Goal: Task Accomplishment & Management: Complete application form

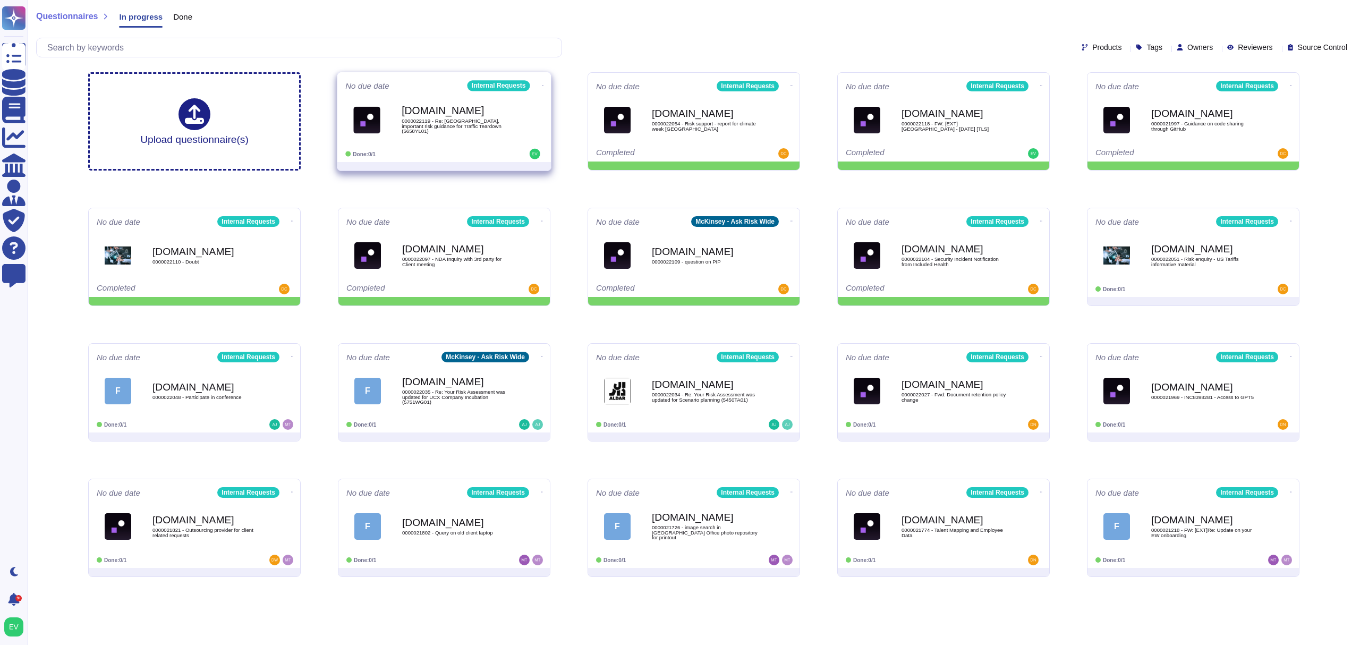
click at [468, 99] on div "[DOMAIN_NAME] 0000022119 - Re: Angus, important risk guidance for Traffic Teard…" at bounding box center [455, 119] width 107 height 43
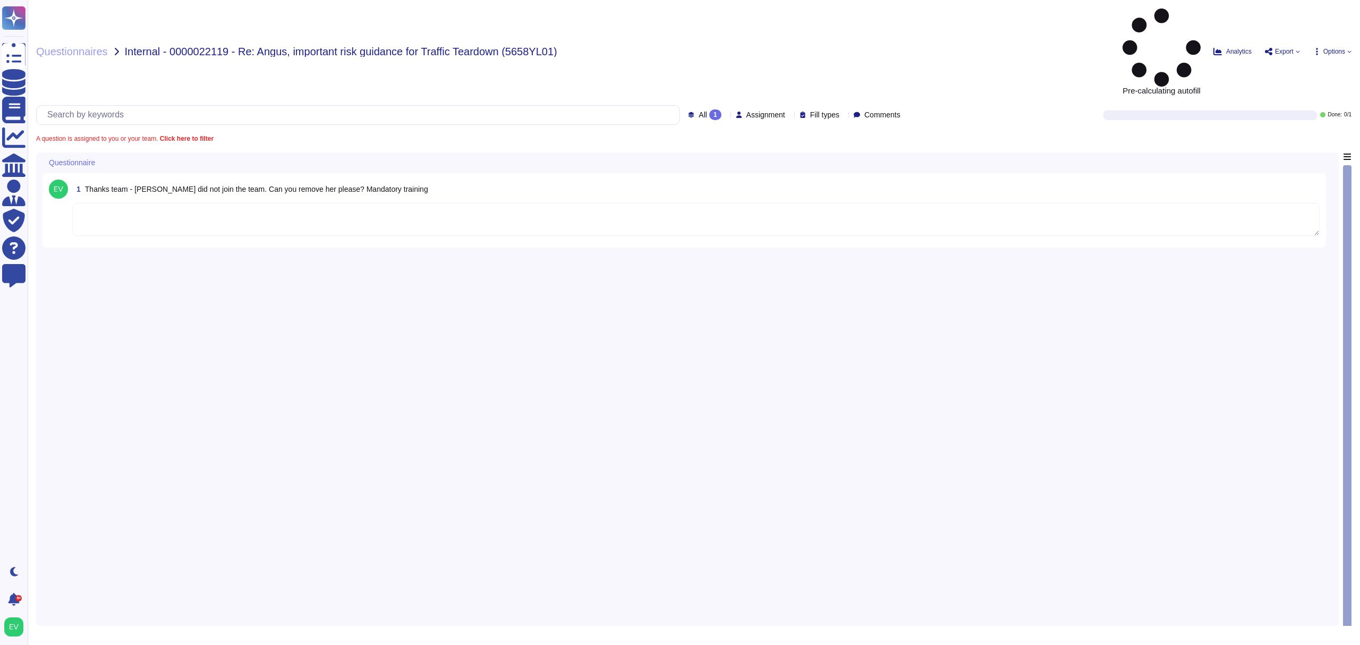
click at [153, 203] on textarea at bounding box center [695, 219] width 1247 height 33
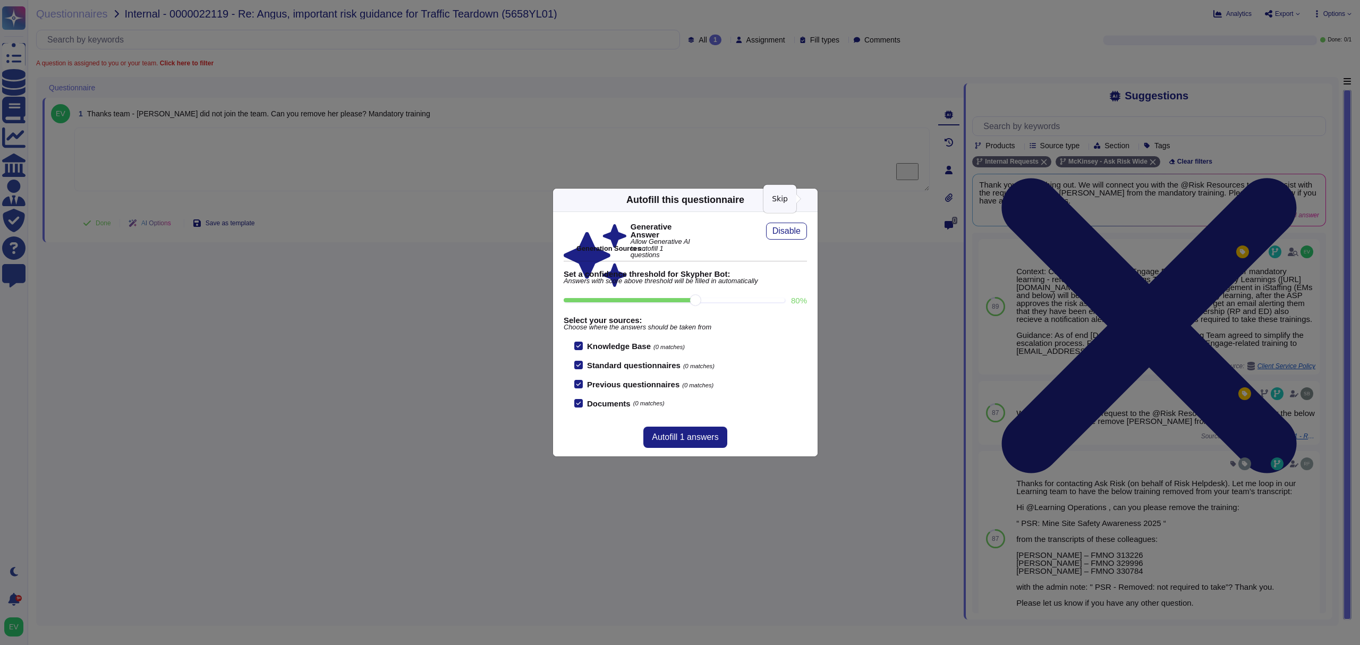
click at [811, 200] on icon at bounding box center [811, 200] width 0 height 0
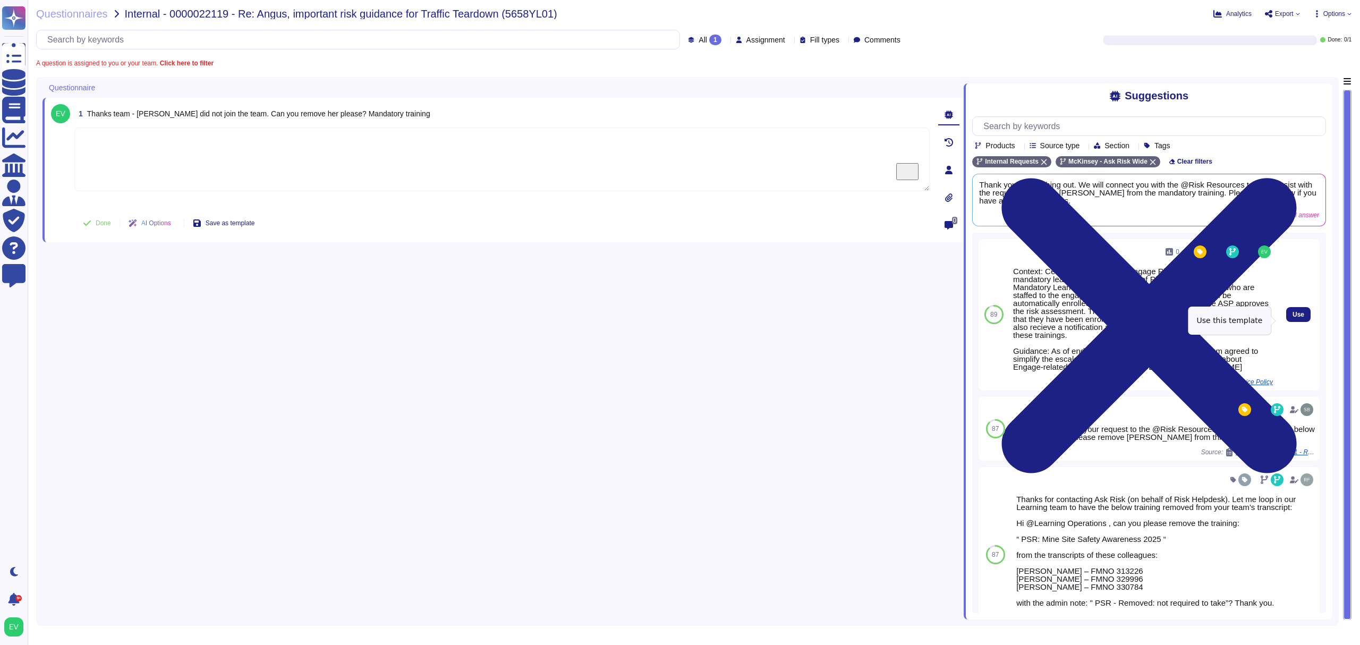
click at [1091, 317] on button "Use" at bounding box center [1298, 314] width 24 height 15
type textarea "Context: Certain risk flags in the Engage Risk Assessment trigger mandatory lea…"
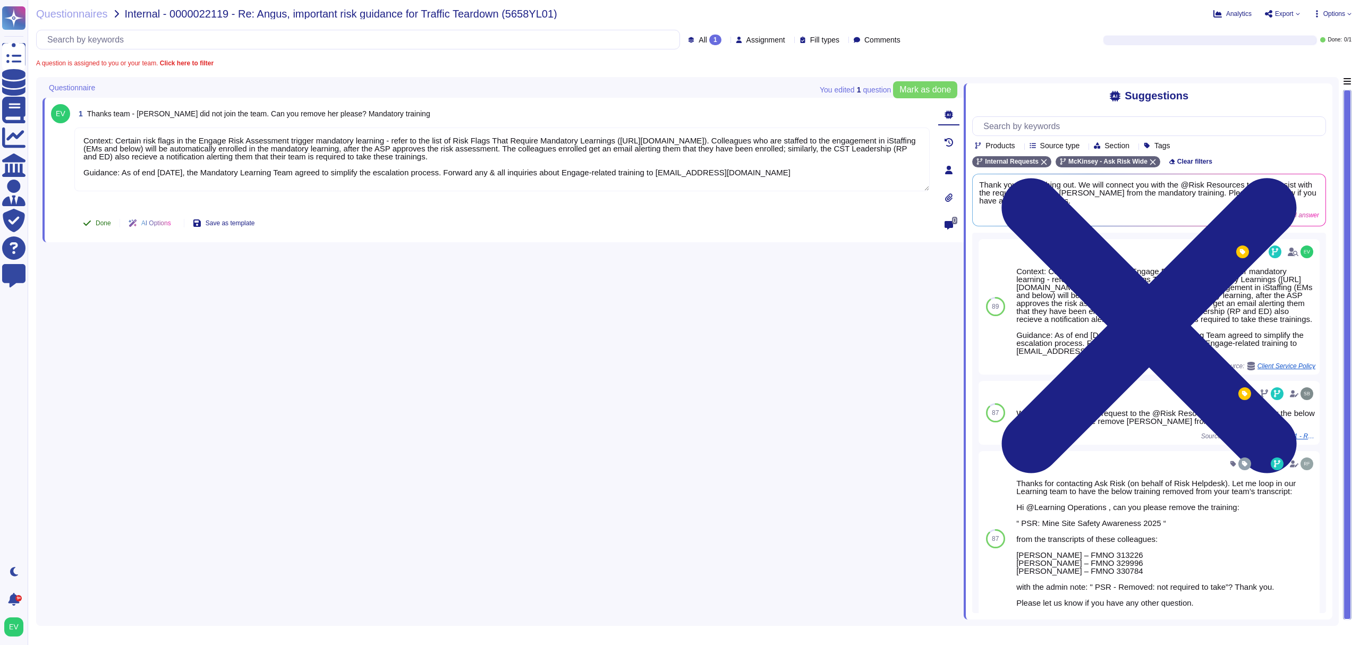
click at [89, 216] on button "Done" at bounding box center [96, 223] width 45 height 21
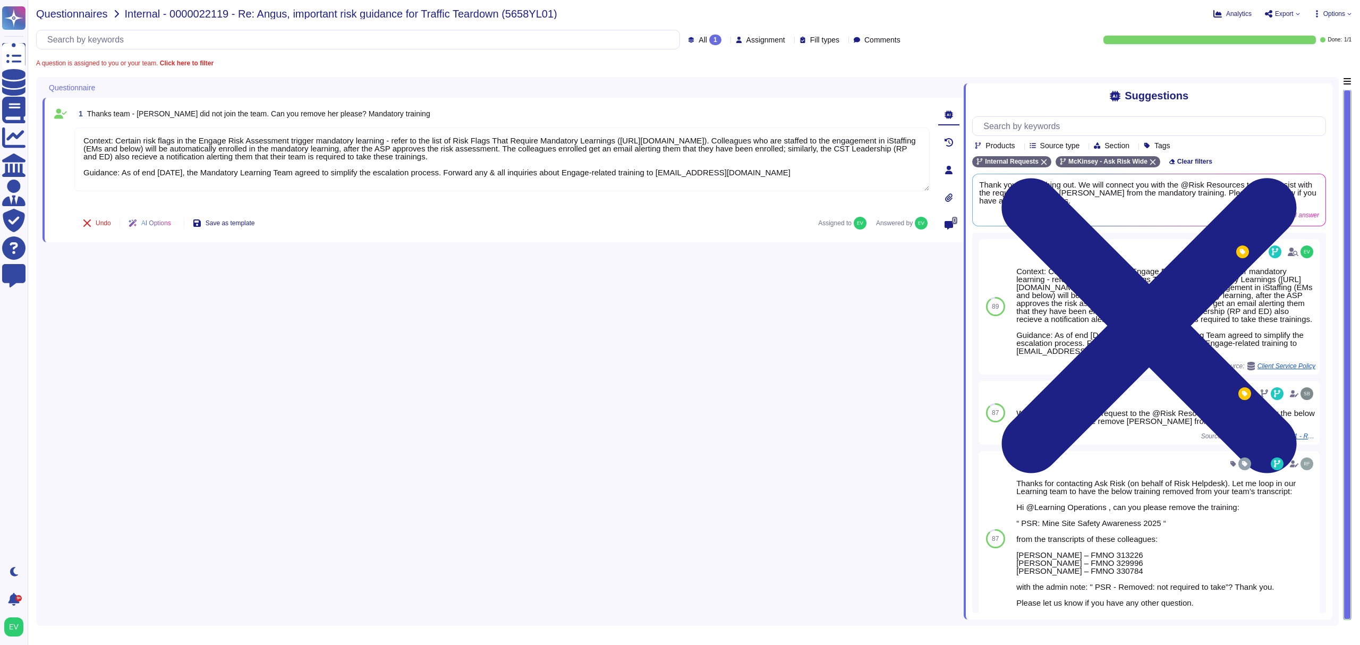
click at [69, 11] on span "Questionnaires" at bounding box center [72, 14] width 72 height 11
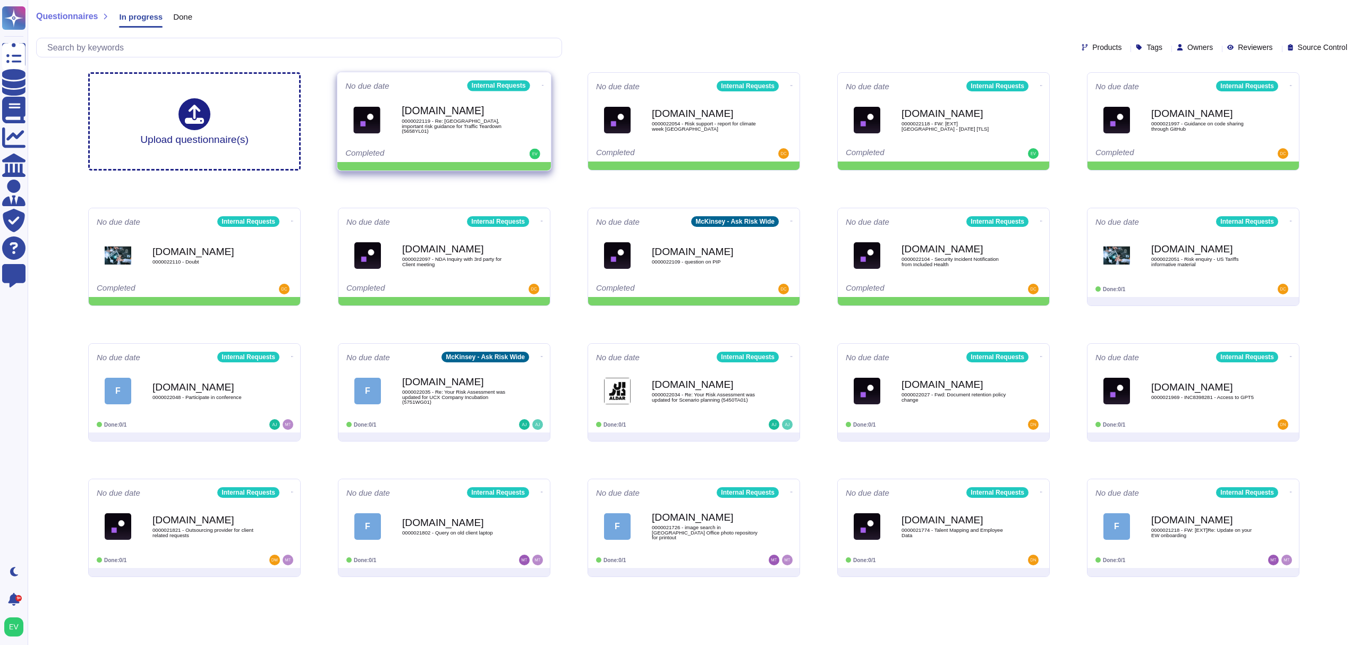
click at [445, 134] on div "[DOMAIN_NAME] 0000022119 - Re: Angus, important risk guidance for Traffic Teard…" at bounding box center [455, 119] width 107 height 43
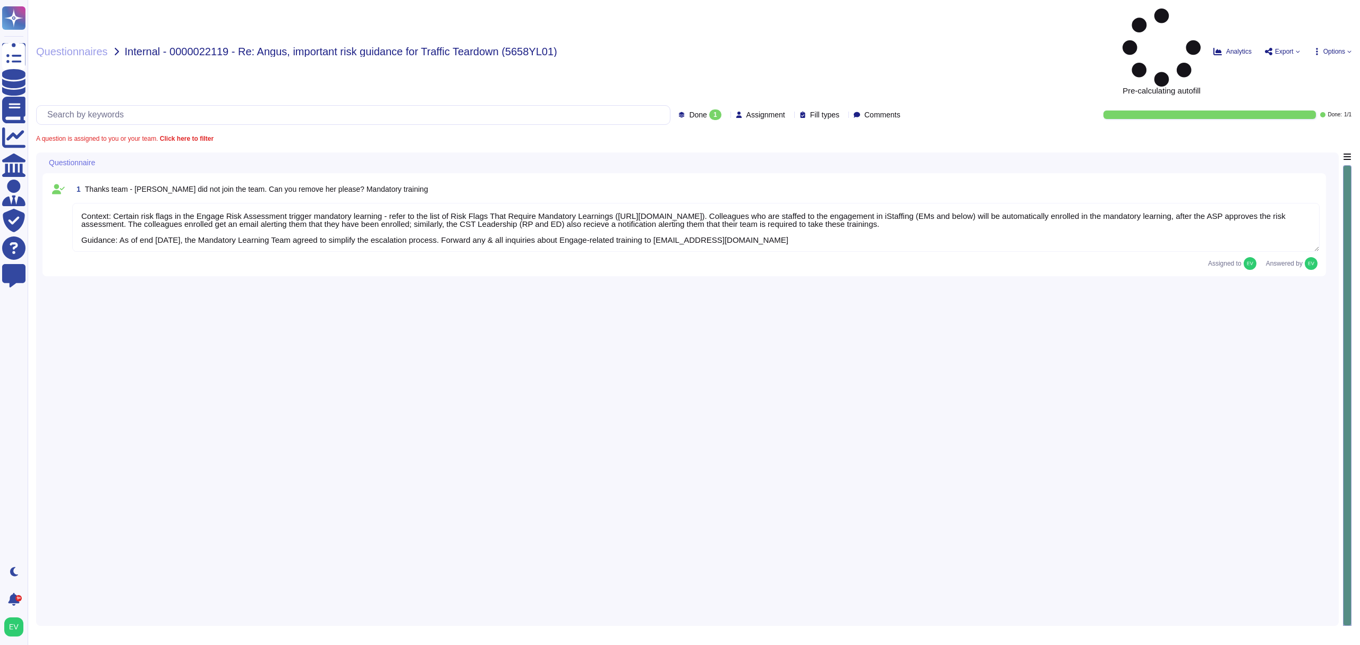
type textarea "Context: Certain risk flags in the Engage Risk Assessment trigger mandatory lea…"
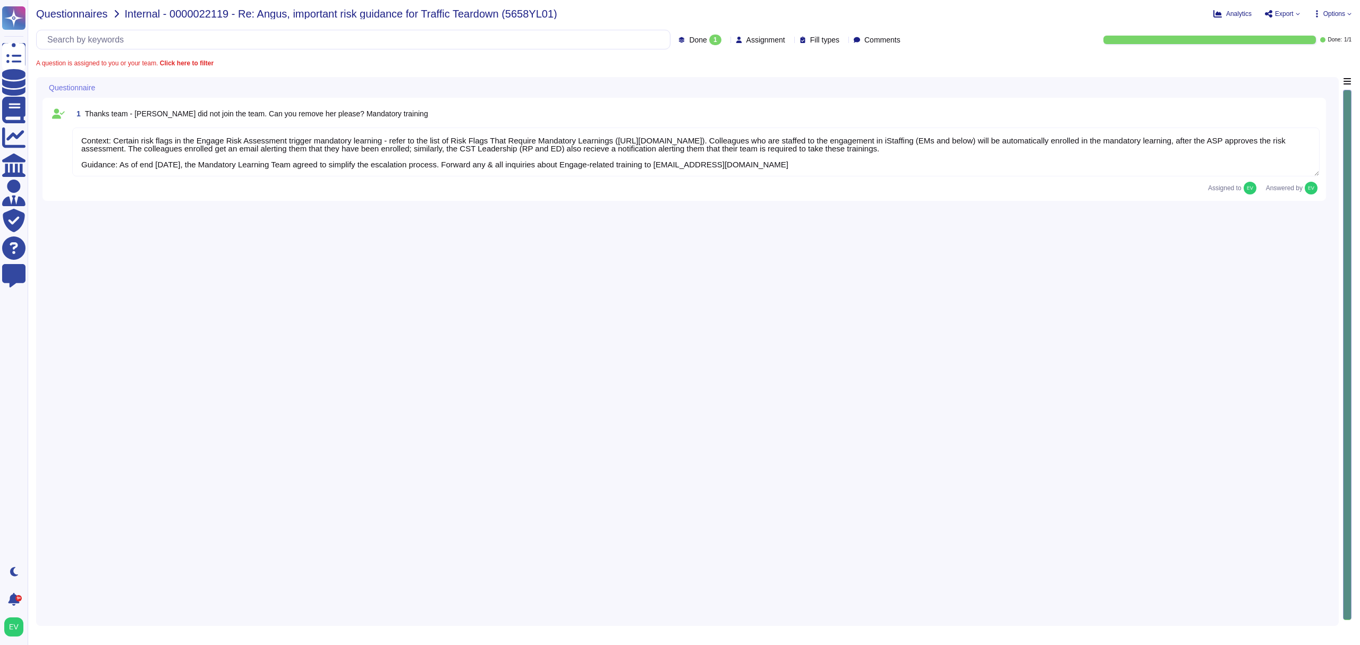
click at [81, 13] on span "Questionnaires" at bounding box center [72, 14] width 72 height 11
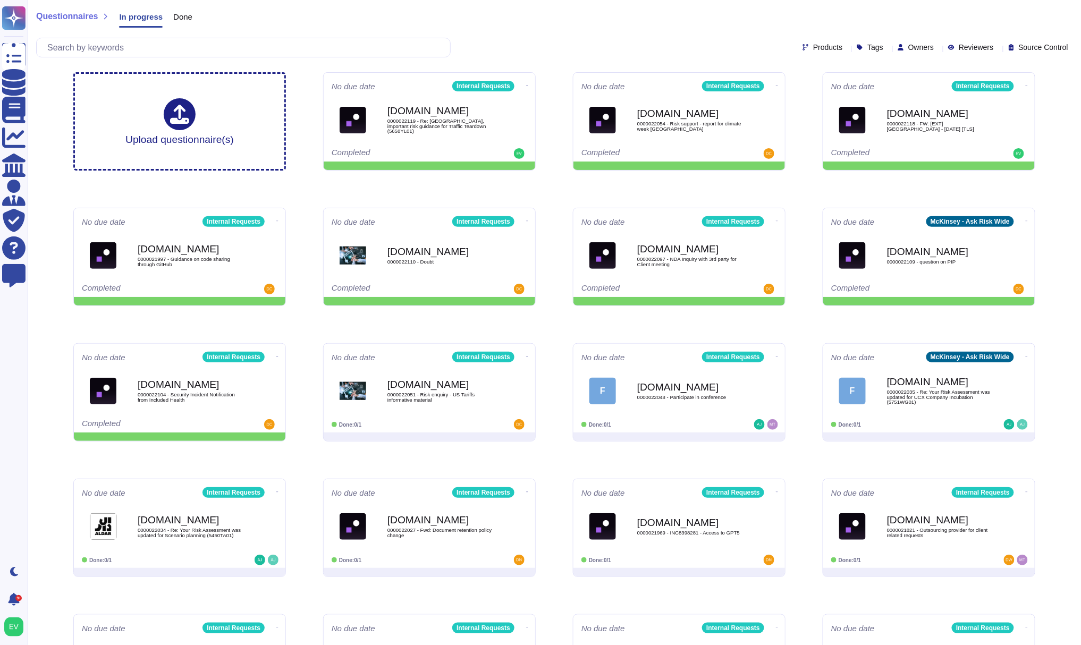
click at [75, 20] on span "Questionnaires" at bounding box center [67, 16] width 62 height 9
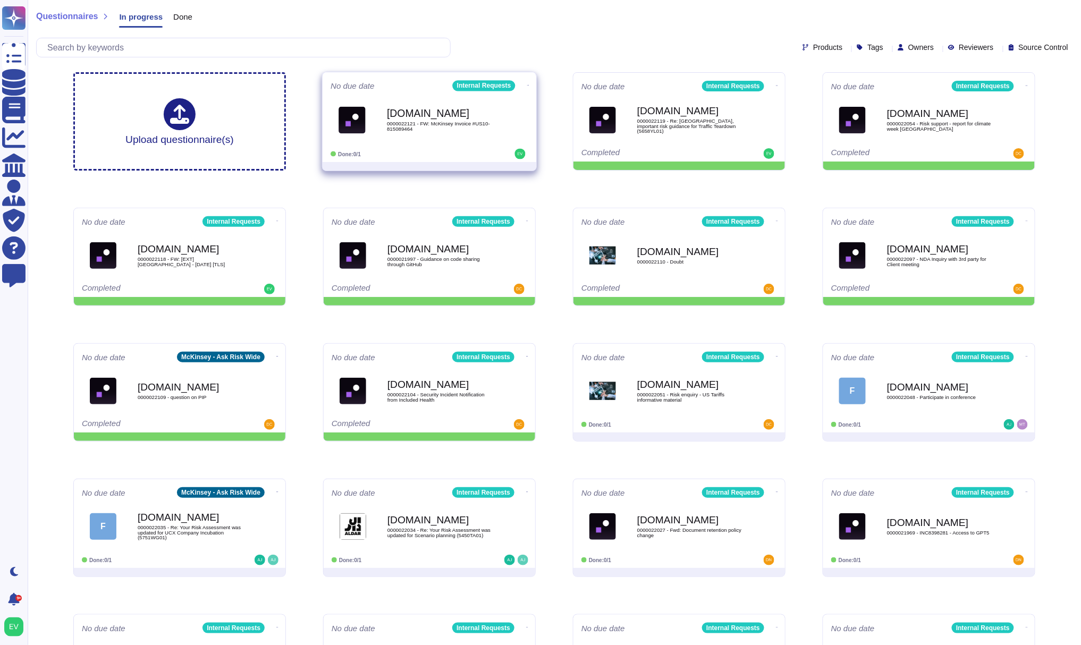
click at [397, 121] on span "0000022121 - FW: McKinsey Invoice #US10-815089464" at bounding box center [440, 126] width 107 height 10
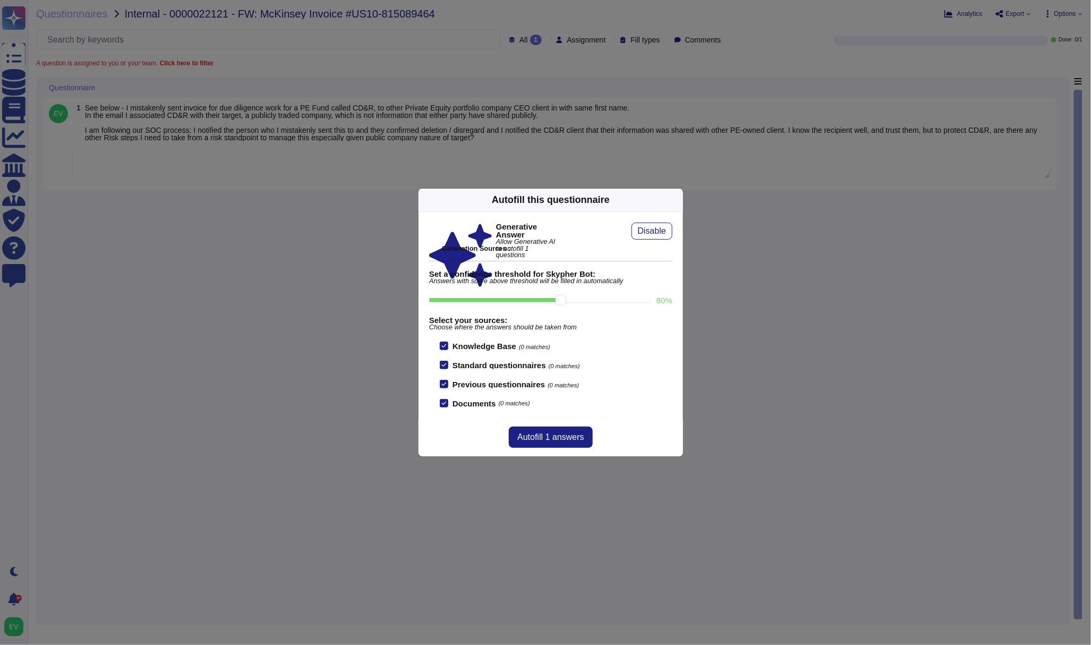
click at [677, 200] on icon at bounding box center [677, 200] width 0 height 0
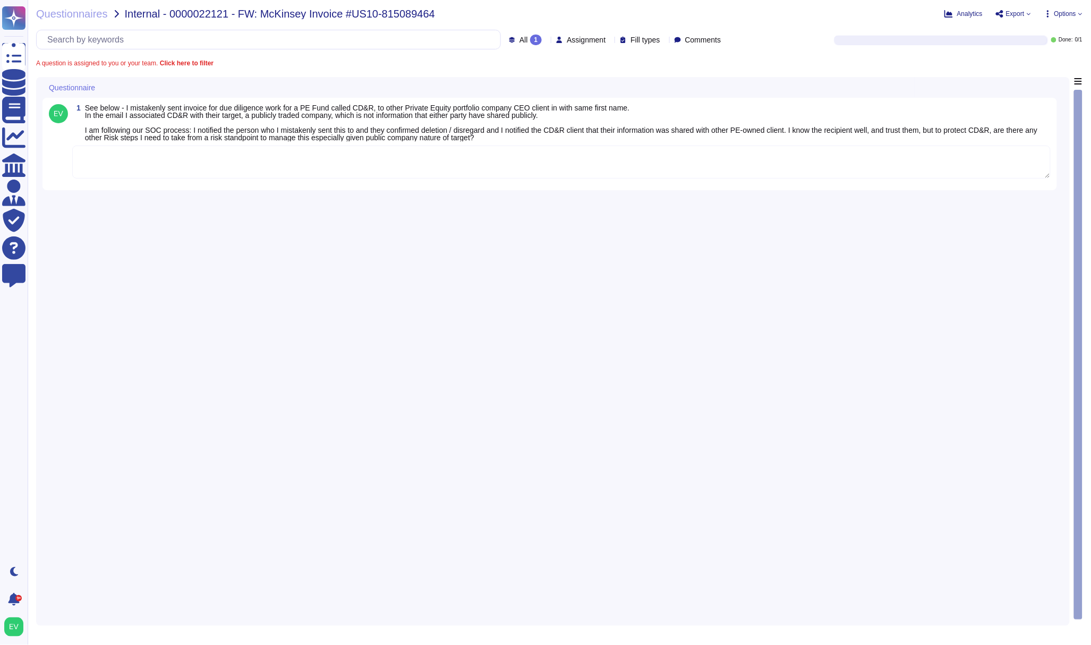
click at [174, 171] on textarea at bounding box center [561, 162] width 979 height 33
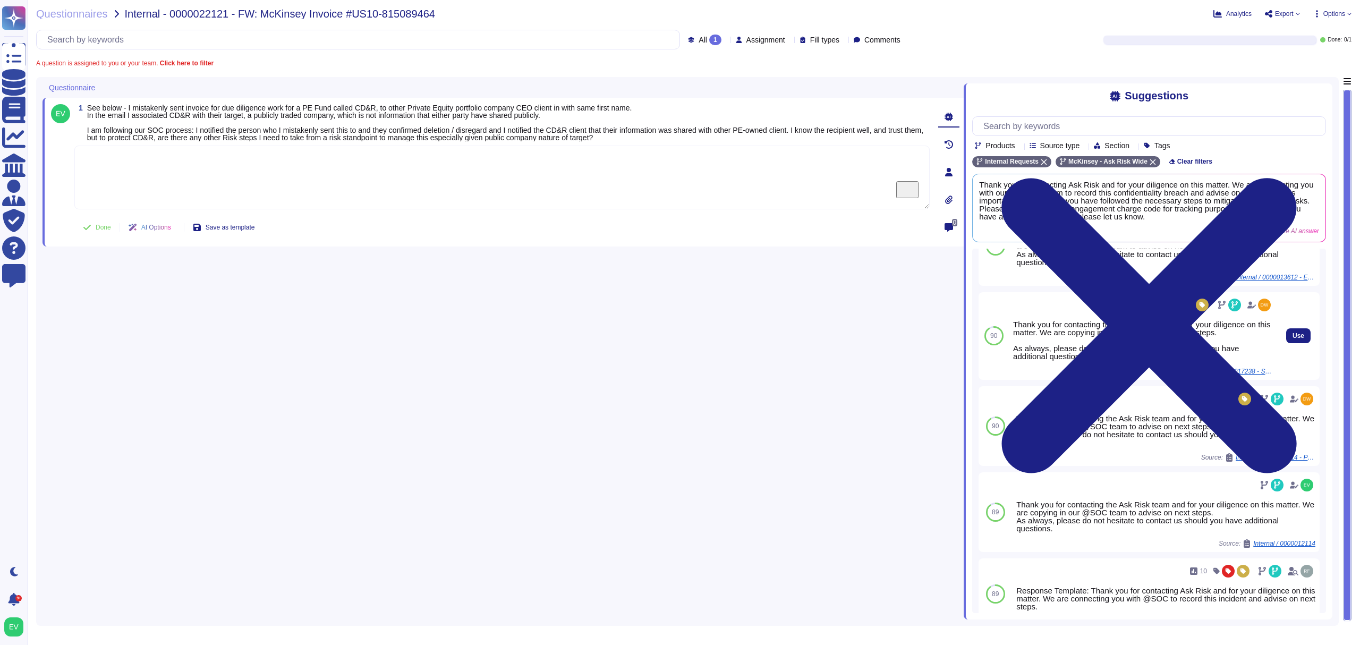
scroll to position [103, 0]
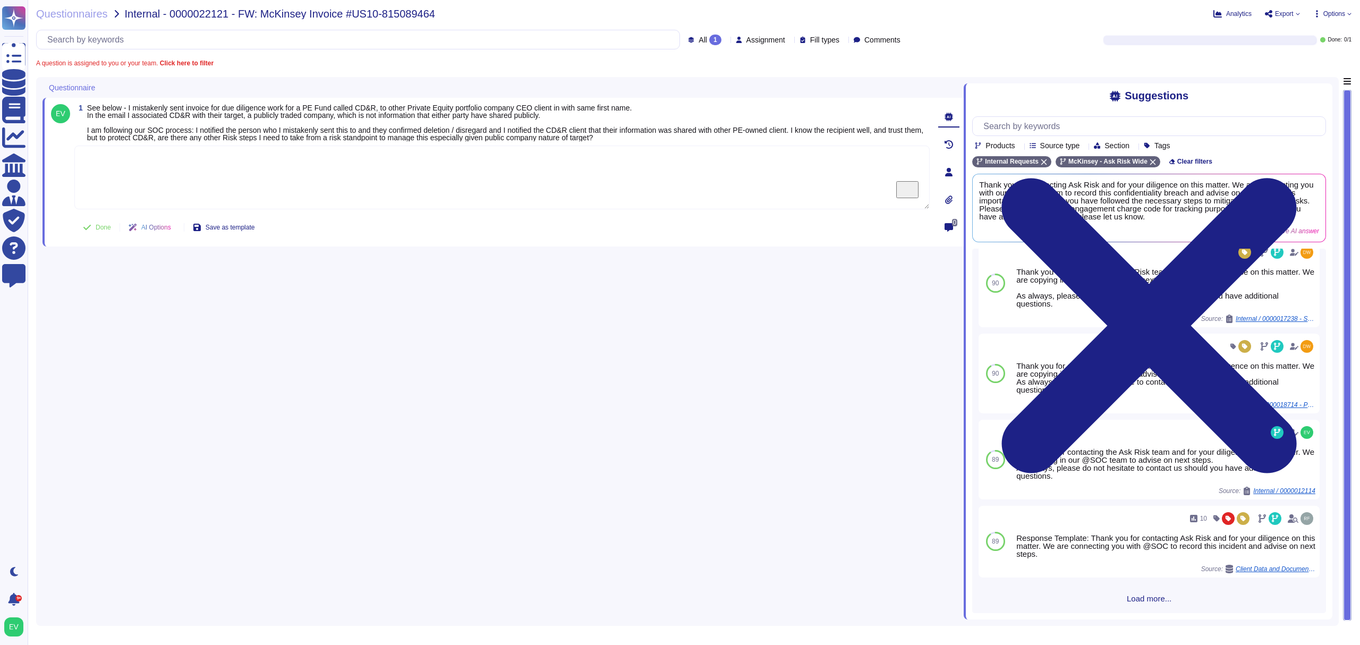
click at [249, 177] on textarea "To enrich screen reader interactions, please activate Accessibility in Grammarl…" at bounding box center [501, 178] width 855 height 64
click at [228, 182] on textarea "To enrich screen reader interactions, please activate Accessibility in Grammarl…" at bounding box center [501, 178] width 855 height 64
paste textarea "Thank you for contacting the Ask Risk team and your diligence on this matter. I…"
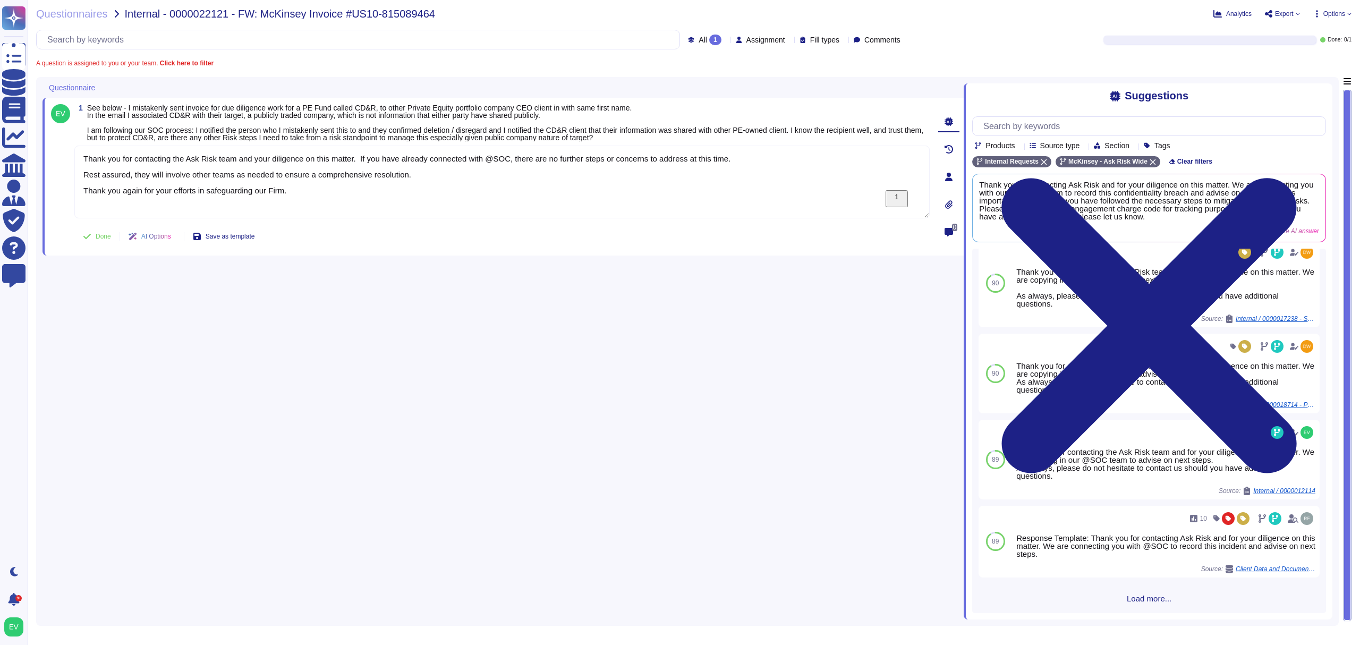
drag, startPoint x: 301, startPoint y: 204, endPoint x: 62, endPoint y: 190, distance: 239.5
click at [62, 190] on div "1 See below - I mistakenly sent invoice for due diligence work for a PE Fund ca…" at bounding box center [490, 176] width 879 height 145
type textarea "Thank you for contacting the Ask Risk team and your diligence on this matter. I…"
click at [94, 230] on button "Done" at bounding box center [96, 227] width 45 height 21
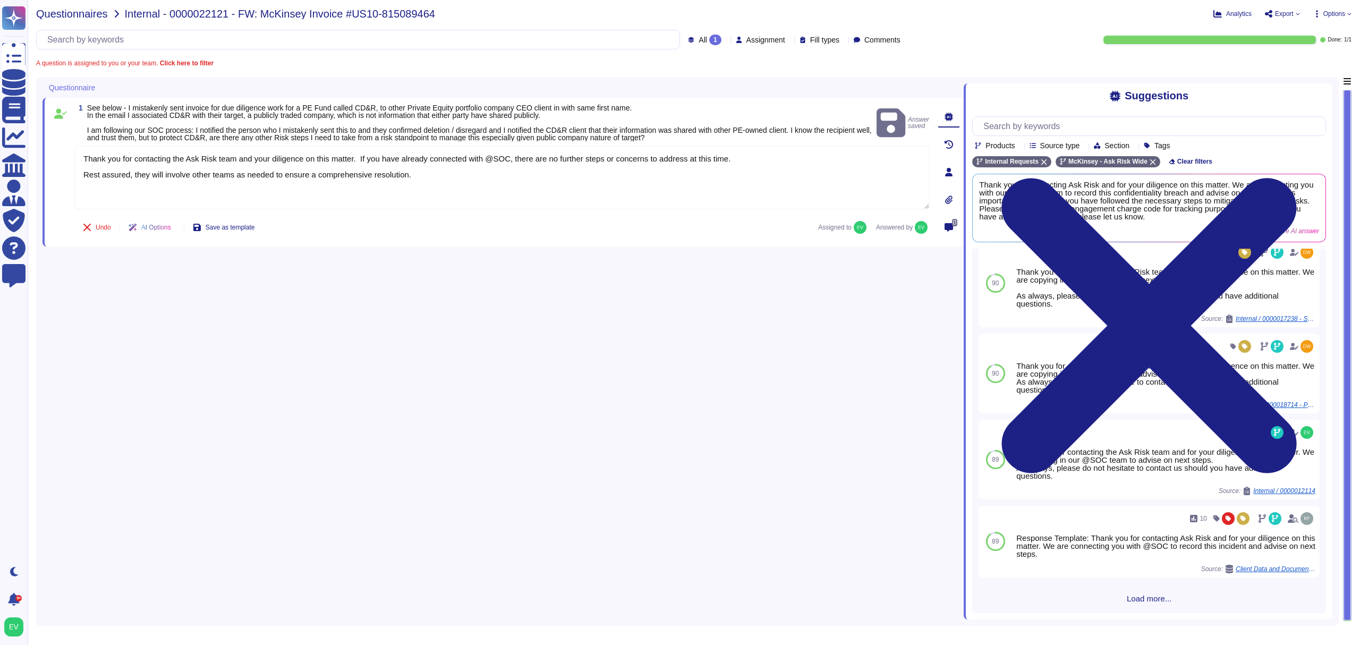
click at [51, 13] on span "Questionnaires" at bounding box center [72, 14] width 72 height 11
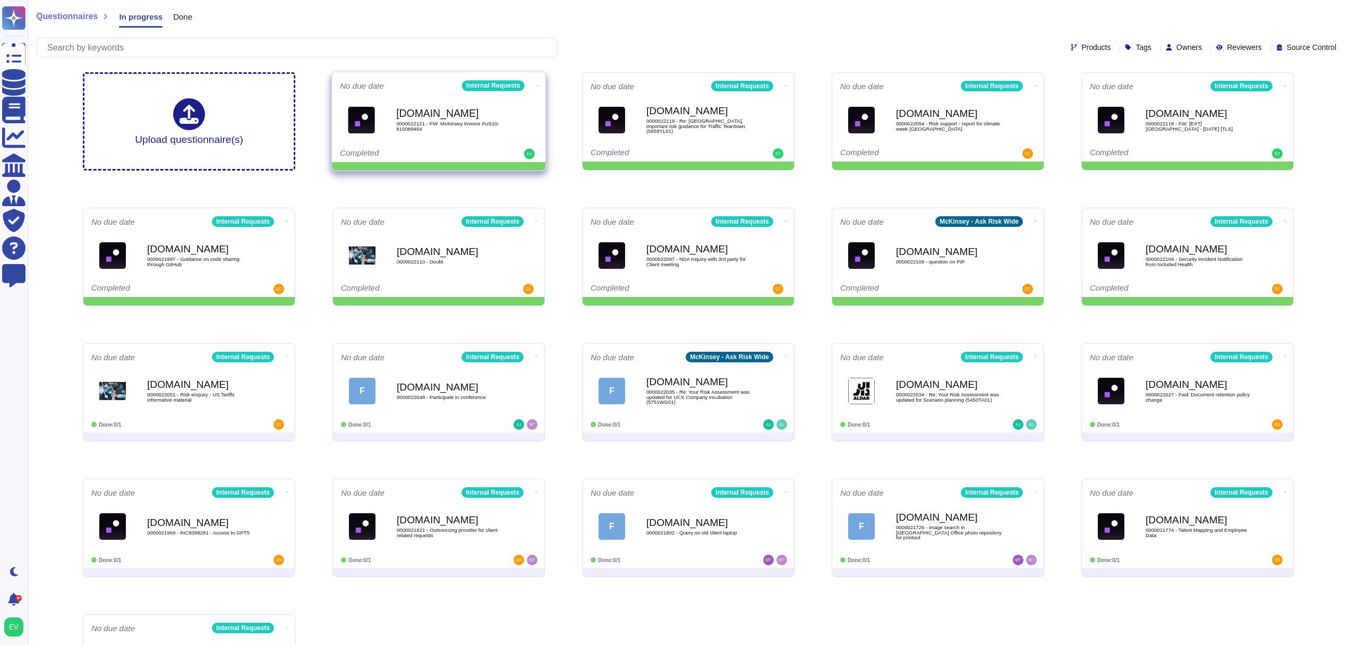
click at [537, 84] on icon at bounding box center [538, 85] width 2 height 3
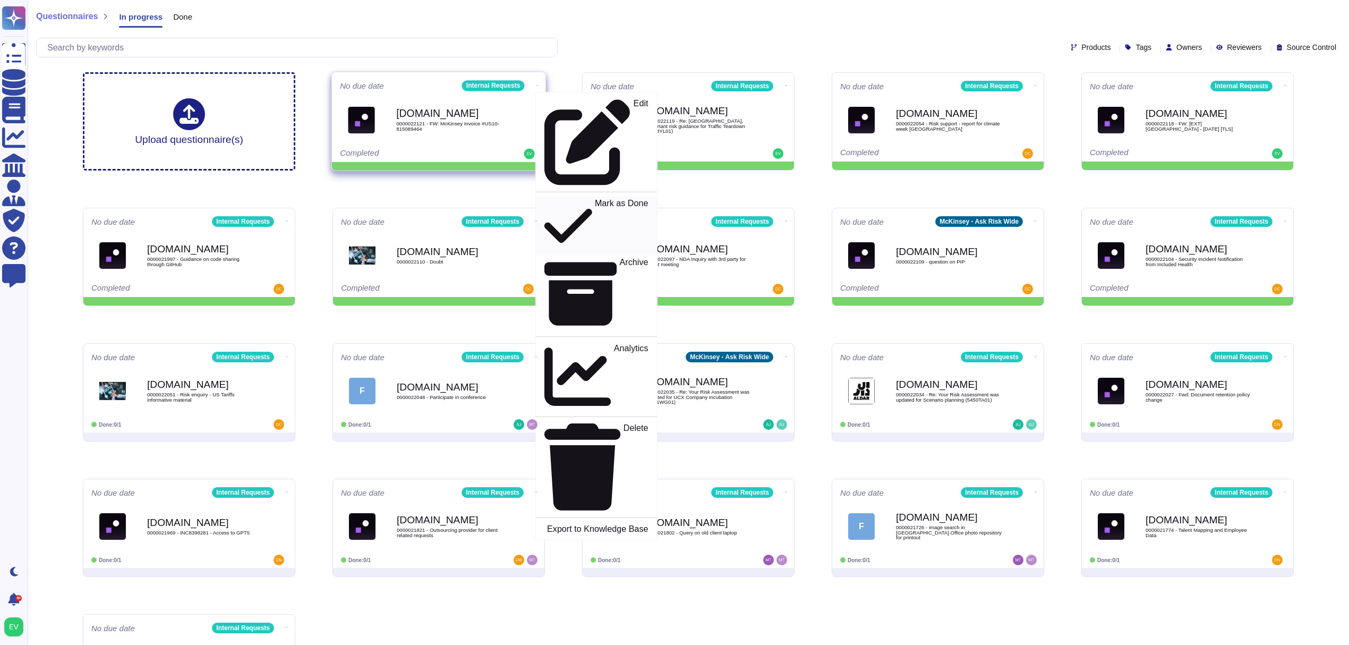
click at [595, 199] on p "Mark as Done" at bounding box center [622, 226] width 54 height 54
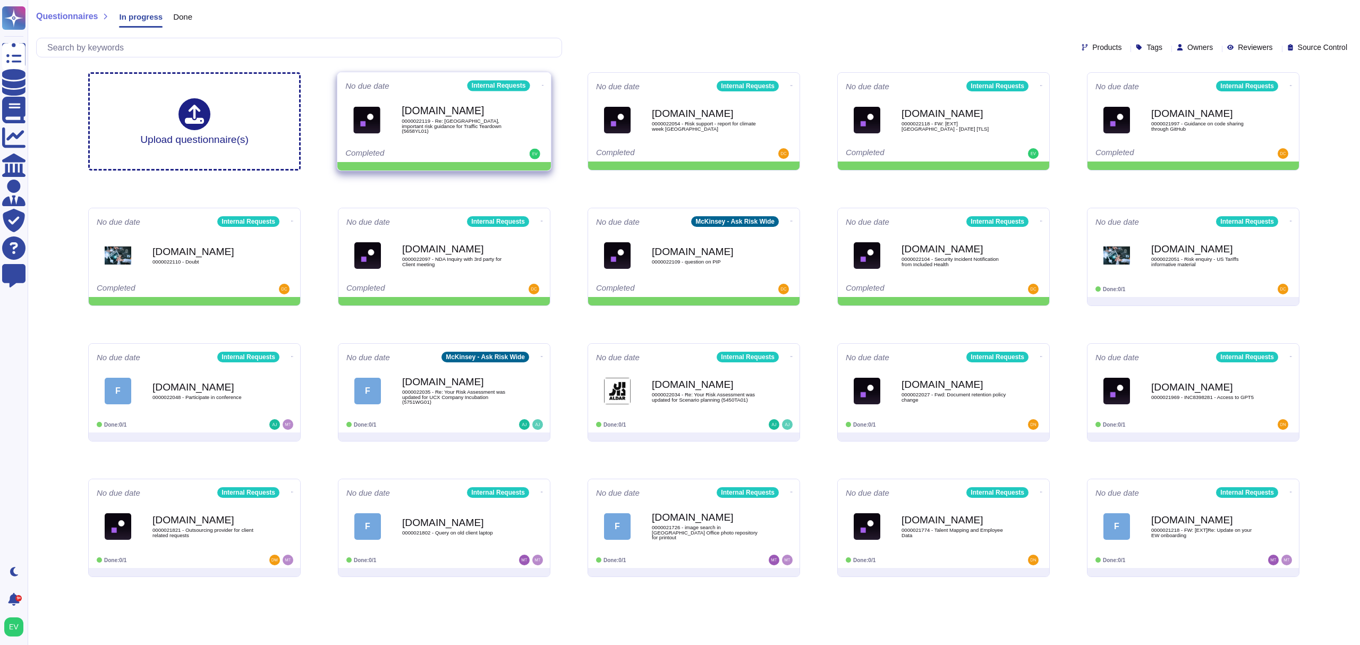
click at [542, 86] on icon at bounding box center [543, 85] width 2 height 3
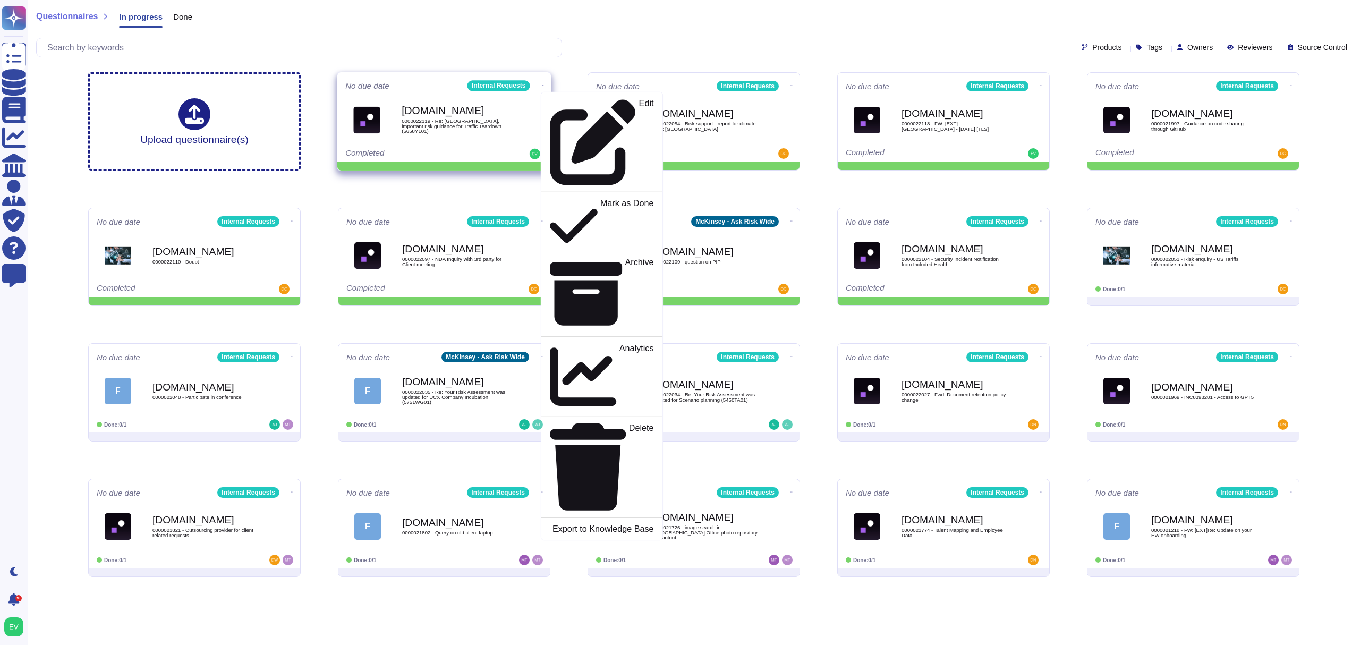
click at [473, 128] on span "0000022119 - Re: [GEOGRAPHIC_DATA], important risk guidance for Traffic Teardow…" at bounding box center [455, 125] width 107 height 15
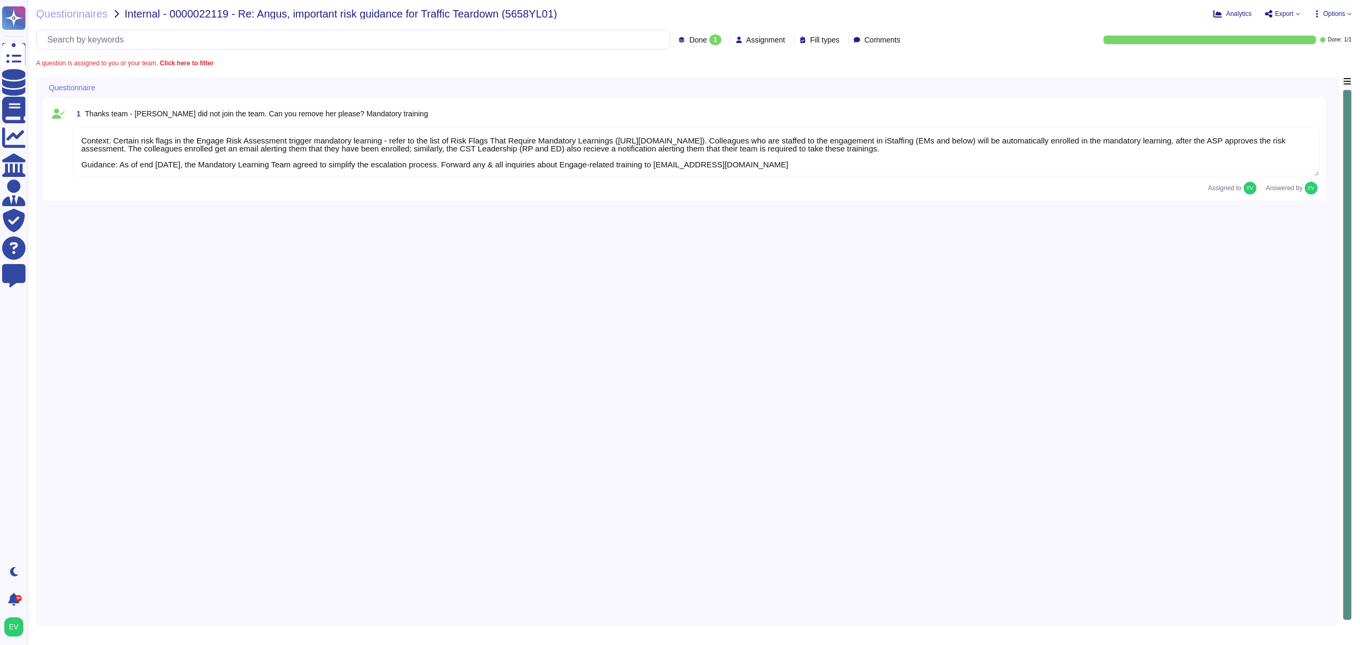
type textarea "Context: Certain risk flags in the Engage Risk Assessment trigger mandatory lea…"
click at [52, 15] on span "Questionnaires" at bounding box center [72, 14] width 72 height 11
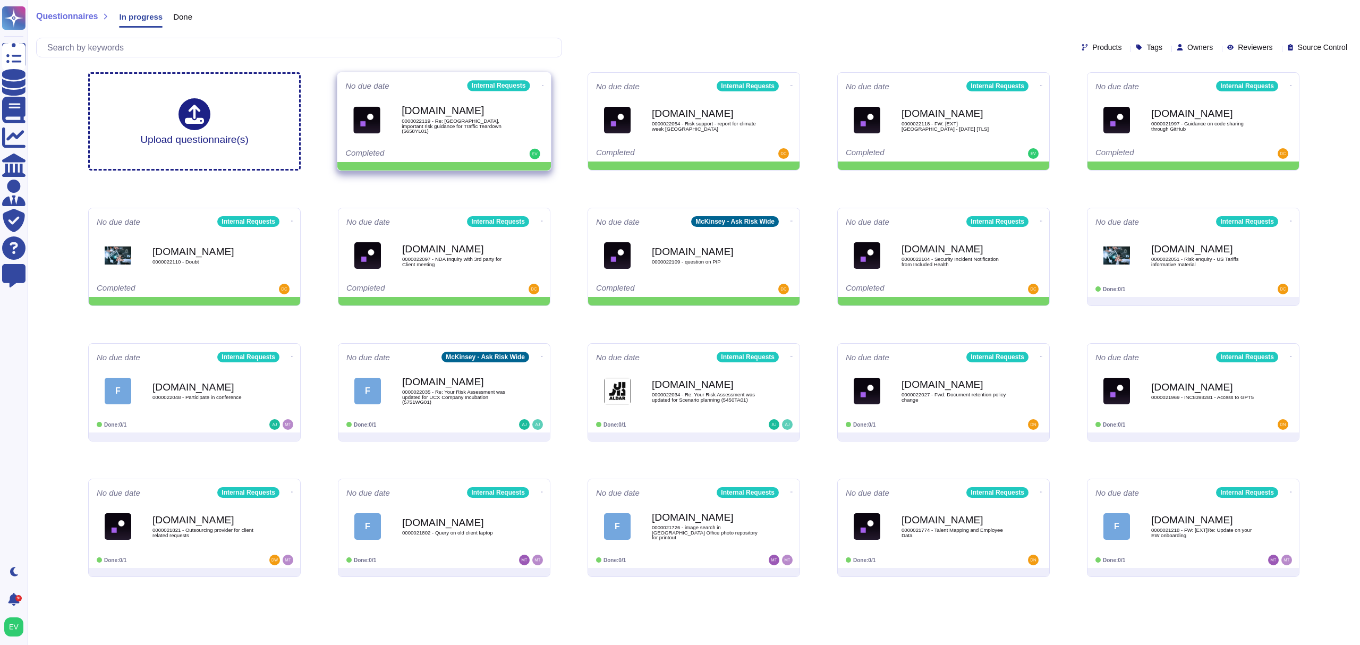
click at [542, 84] on icon at bounding box center [543, 85] width 2 height 3
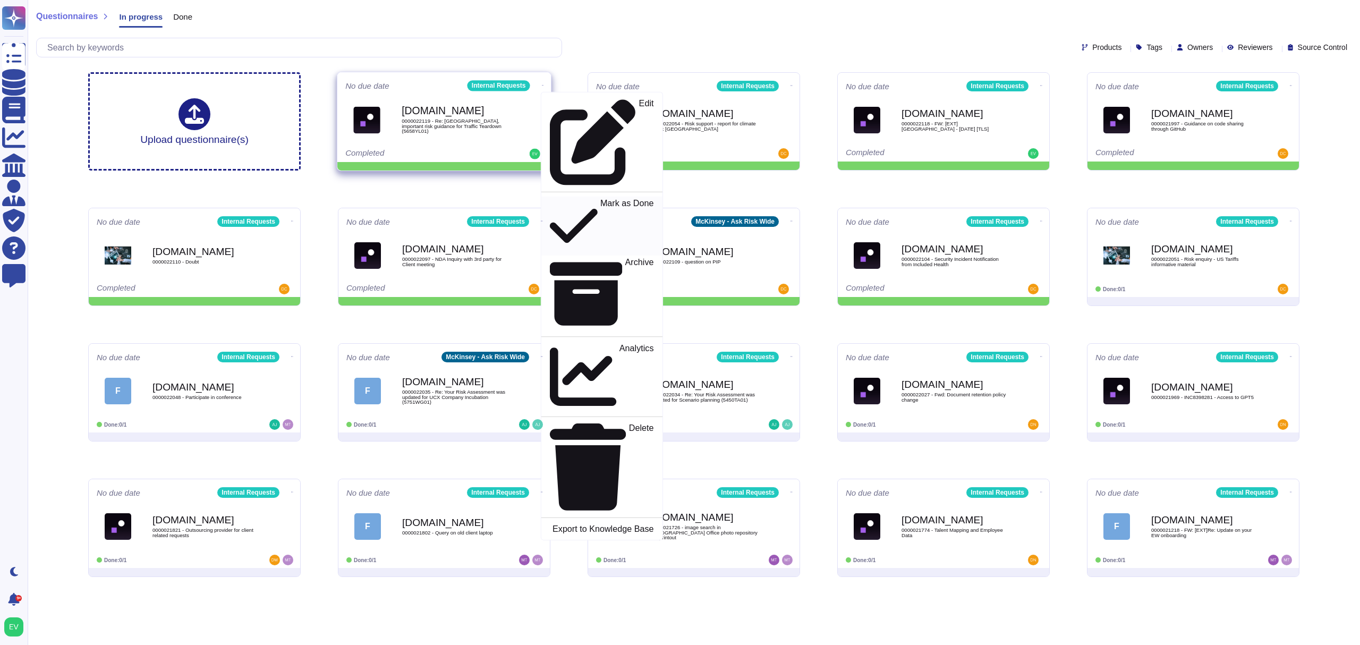
click at [600, 199] on p "Mark as Done" at bounding box center [627, 226] width 54 height 54
